Goal: Task Accomplishment & Management: Manage account settings

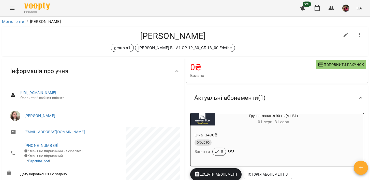
click at [12, 8] on icon "Menu" at bounding box center [12, 8] width 6 height 6
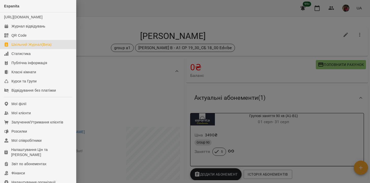
click at [30, 47] on div "Шкільний Журнал(Beta)" at bounding box center [31, 44] width 40 height 5
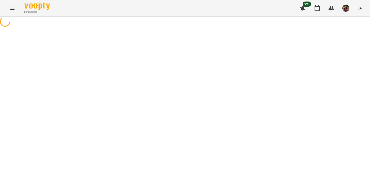
click at [10, 8] on icon "Menu" at bounding box center [12, 8] width 6 height 6
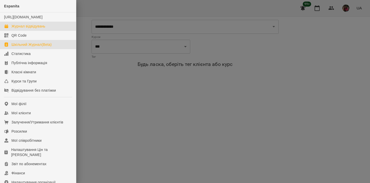
click at [24, 29] on div "Журнал відвідувань" at bounding box center [28, 26] width 34 height 5
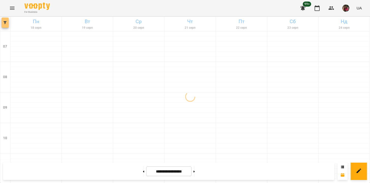
click at [4, 22] on icon "button" at bounding box center [5, 22] width 3 height 3
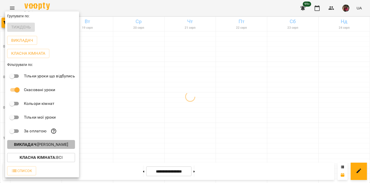
click at [39, 146] on p "Викладач : [PERSON_NAME]" at bounding box center [41, 144] width 54 height 6
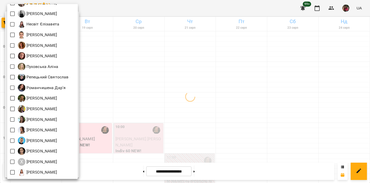
scroll to position [249, 0]
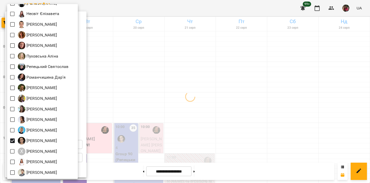
click at [157, 79] on div at bounding box center [185, 91] width 370 height 183
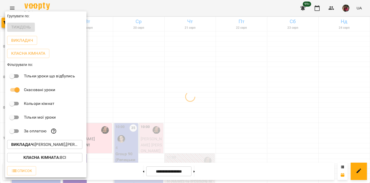
click at [157, 79] on div at bounding box center [185, 91] width 370 height 183
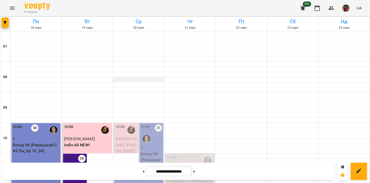
scroll to position [108, 0]
click at [122, 170] on div "11:30" at bounding box center [119, 176] width 9 height 12
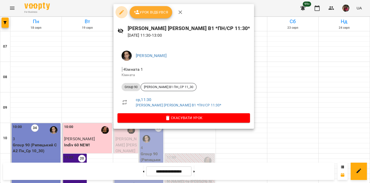
click at [121, 11] on icon "button" at bounding box center [122, 12] width 6 height 6
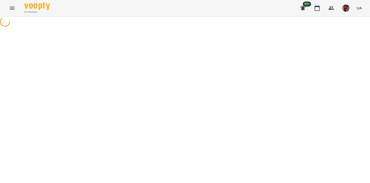
select select "********"
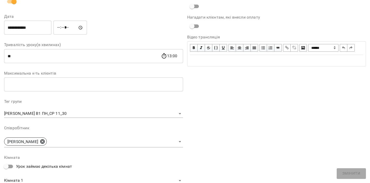
scroll to position [69, 0]
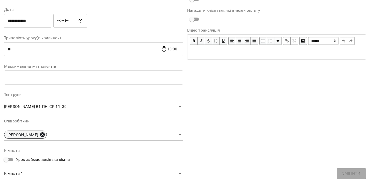
click at [45, 134] on icon at bounding box center [42, 134] width 5 height 5
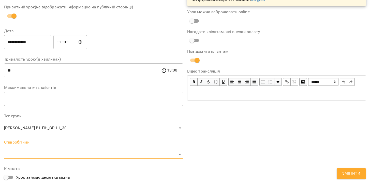
scroll to position [90, 0]
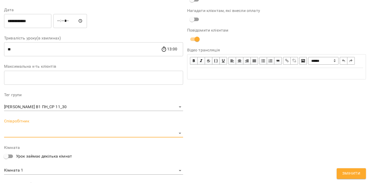
click at [37, 134] on body "For Business 99+ UA Журнал відвідувань / [PERSON_NAME] [PERSON_NAME] В1 *ПН/СР …" at bounding box center [185, 121] width 370 height 243
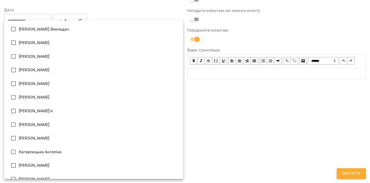
scroll to position [44, 0]
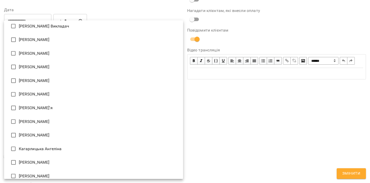
type input "**********"
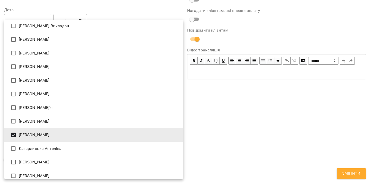
click at [239, 112] on div at bounding box center [185, 91] width 370 height 183
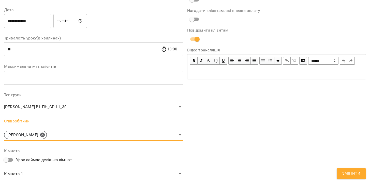
click at [351, 173] on span "Змінити" at bounding box center [351, 173] width 18 height 7
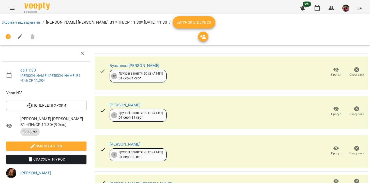
click at [12, 4] on button "Menu" at bounding box center [12, 8] width 12 height 12
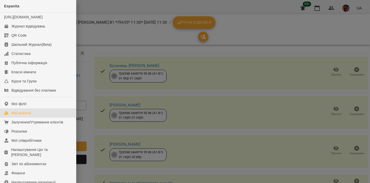
click at [29, 115] on div "Мої клієнти" at bounding box center [20, 112] width 19 height 5
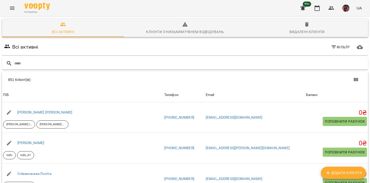
click at [31, 63] on input "text" at bounding box center [190, 63] width 352 height 8
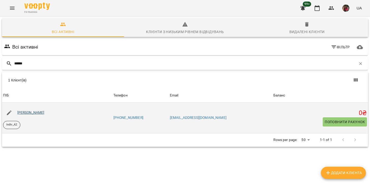
type input "******"
click at [35, 113] on link "[PERSON_NAME]" at bounding box center [30, 112] width 27 height 4
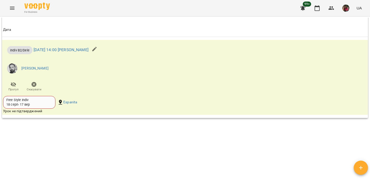
scroll to position [301, 0]
